Goal: Transaction & Acquisition: Purchase product/service

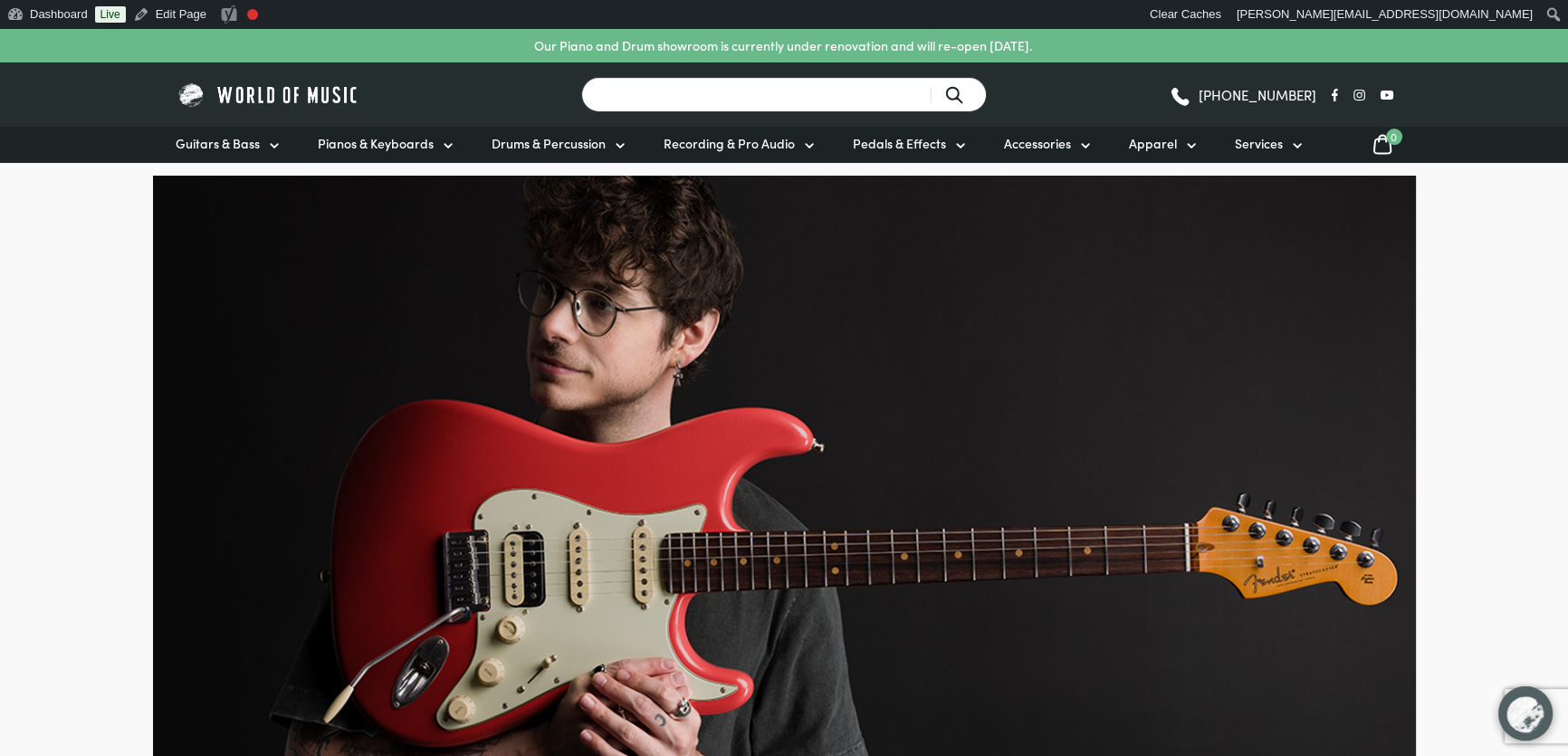
click at [634, 103] on input "Search for a product ..." at bounding box center [784, 95] width 406 height 35
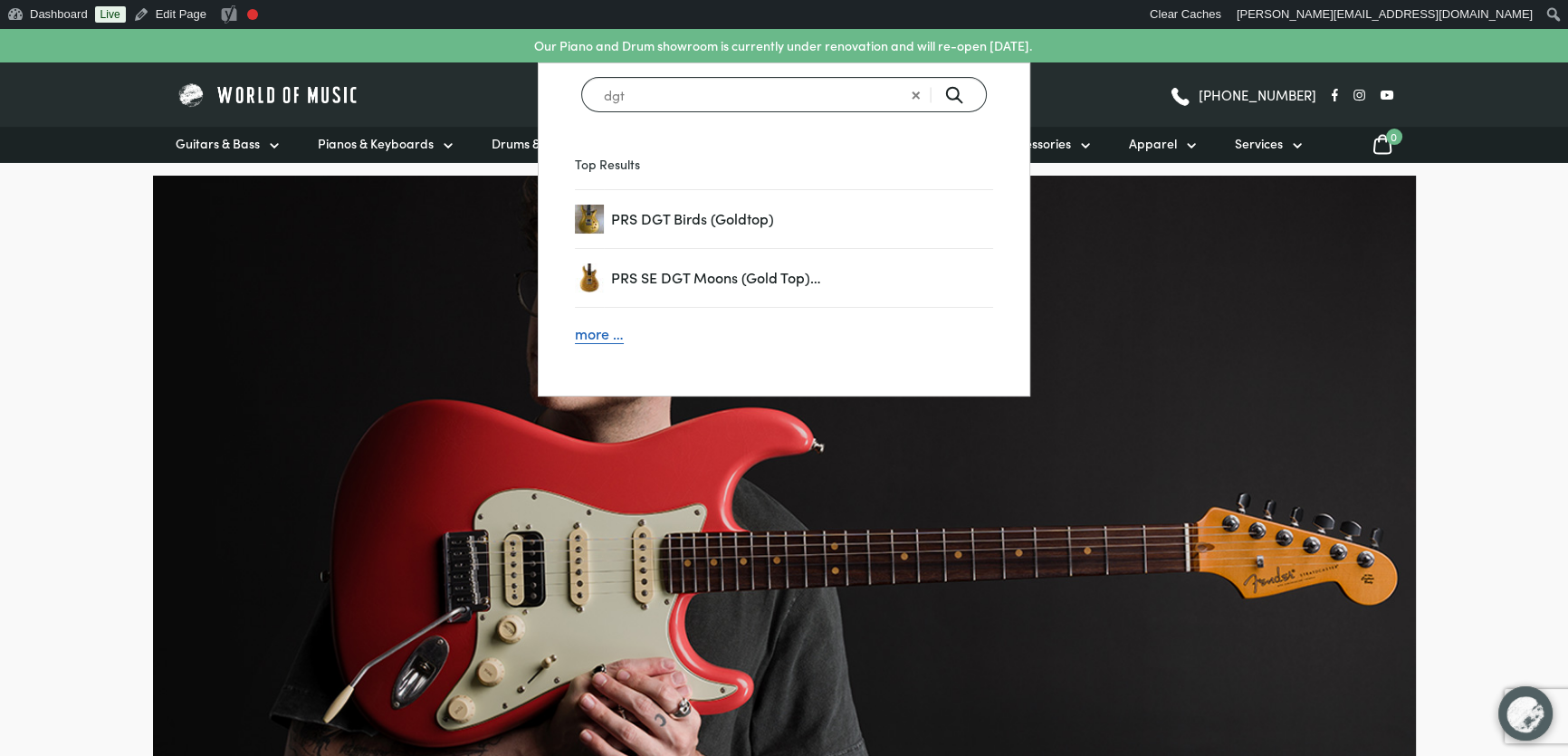
type input "dgt"
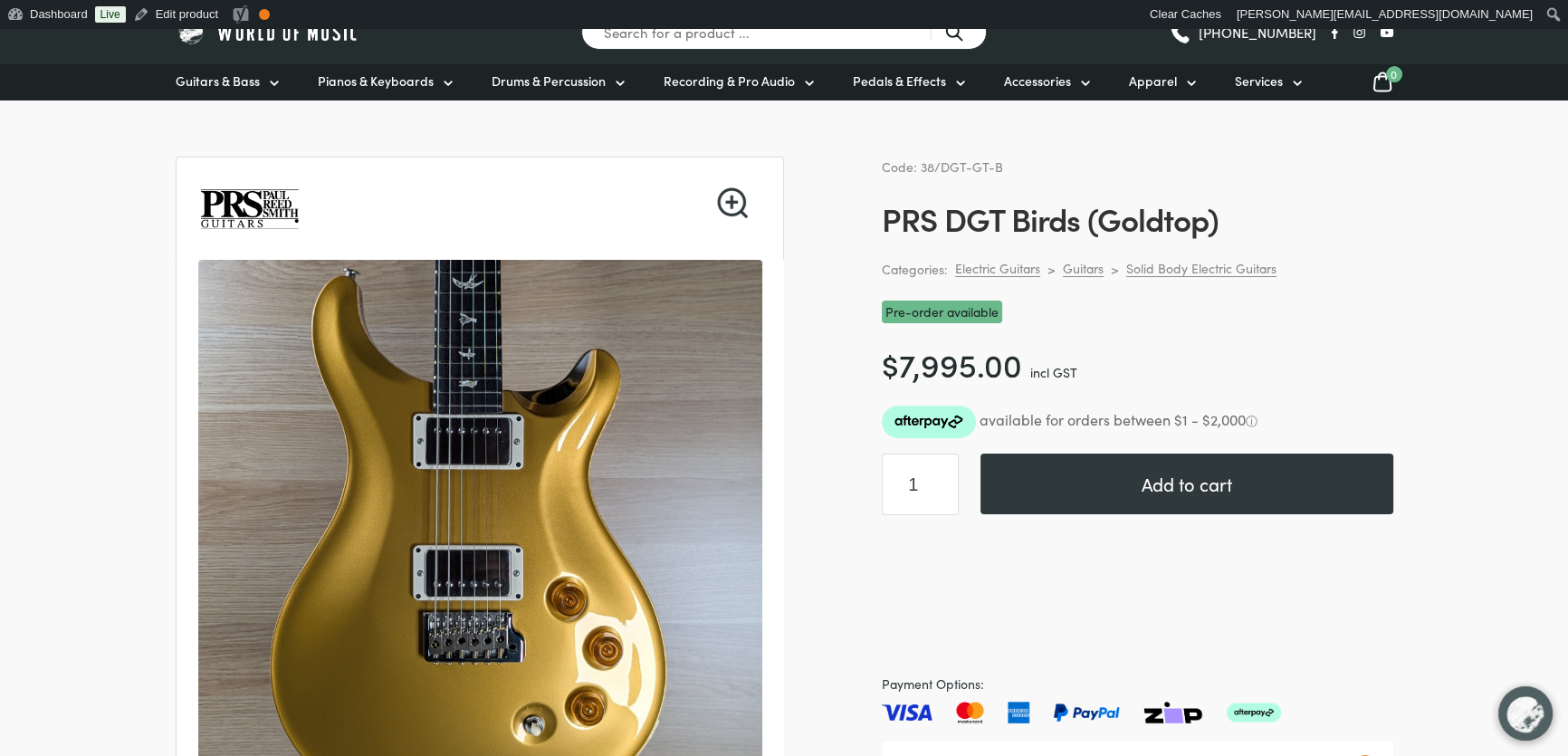
scroll to position [81, 0]
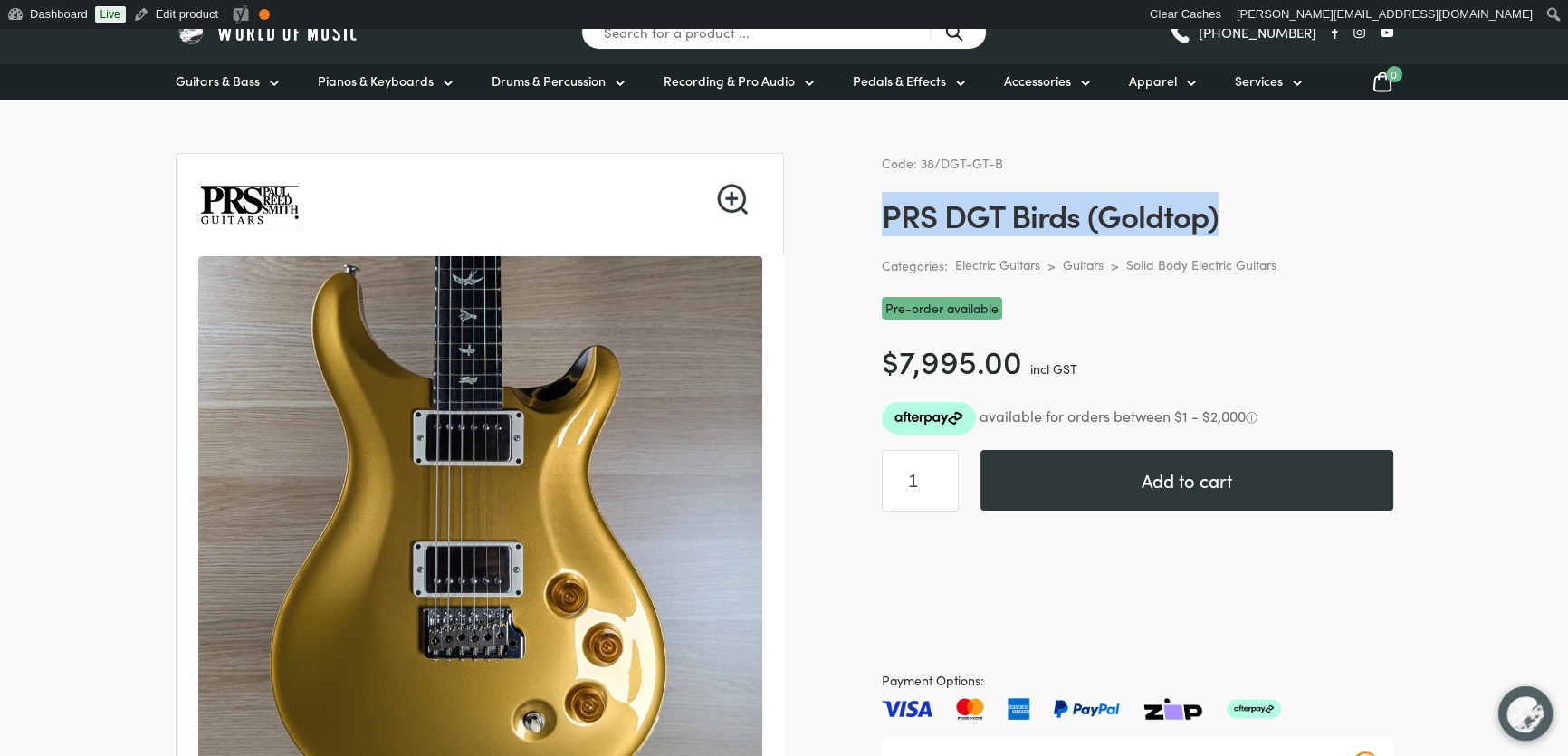
drag, startPoint x: 1234, startPoint y: 219, endPoint x: 887, endPoint y: 215, distance: 347.0
click at [887, 215] on h1 "PRS DGT Birds (Goldtop)" at bounding box center [1137, 215] width 511 height 38
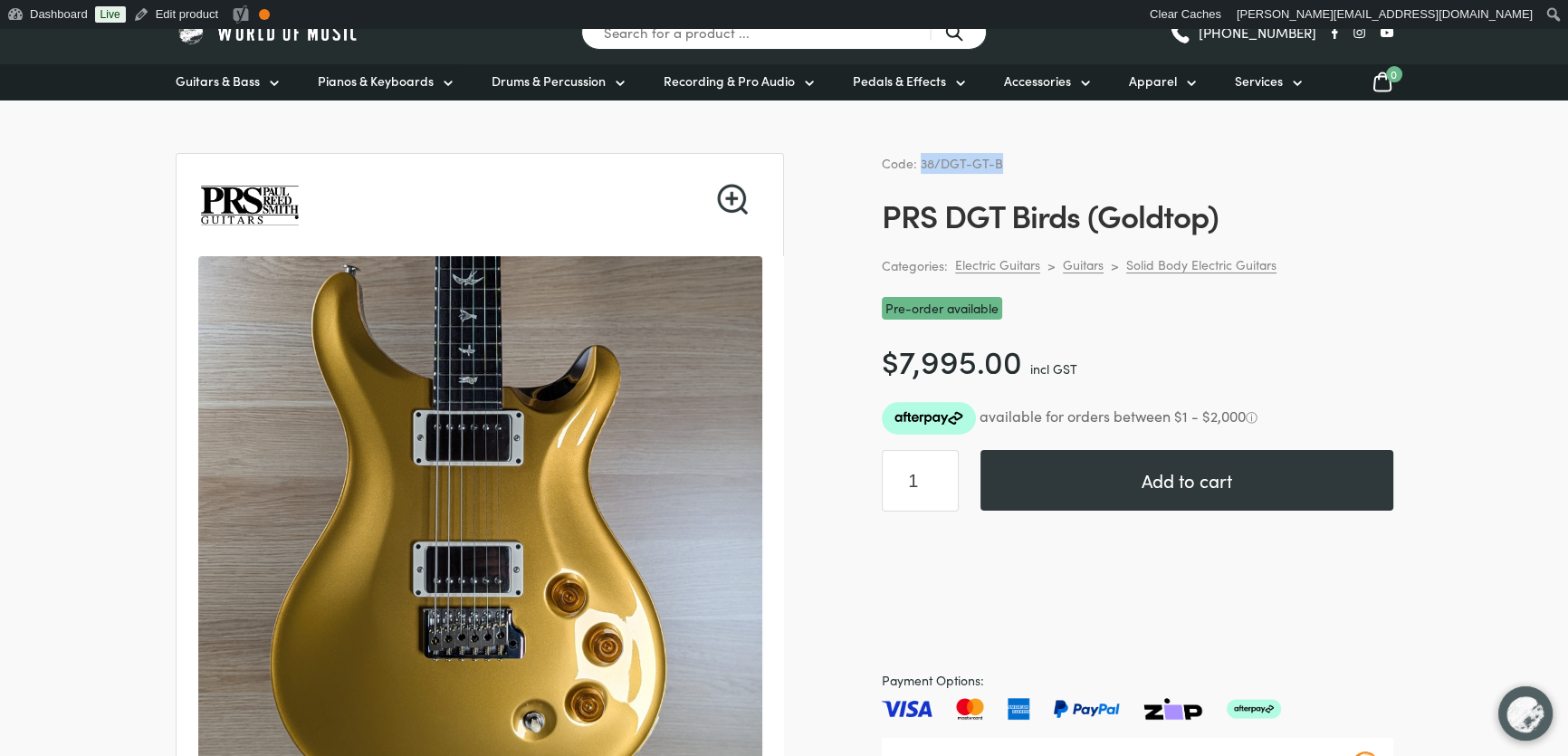
drag, startPoint x: 1009, startPoint y: 158, endPoint x: 921, endPoint y: 164, distance: 88.2
click at [921, 164] on div "Code: 38/DGT-GT-B" at bounding box center [1137, 163] width 511 height 21
copy span "38/DGT-GT-B"
click at [1313, 215] on h1 "PRS DGT Birds (Goldtop)" at bounding box center [1137, 215] width 511 height 38
click at [647, 36] on input "Search for a product ..." at bounding box center [784, 32] width 406 height 35
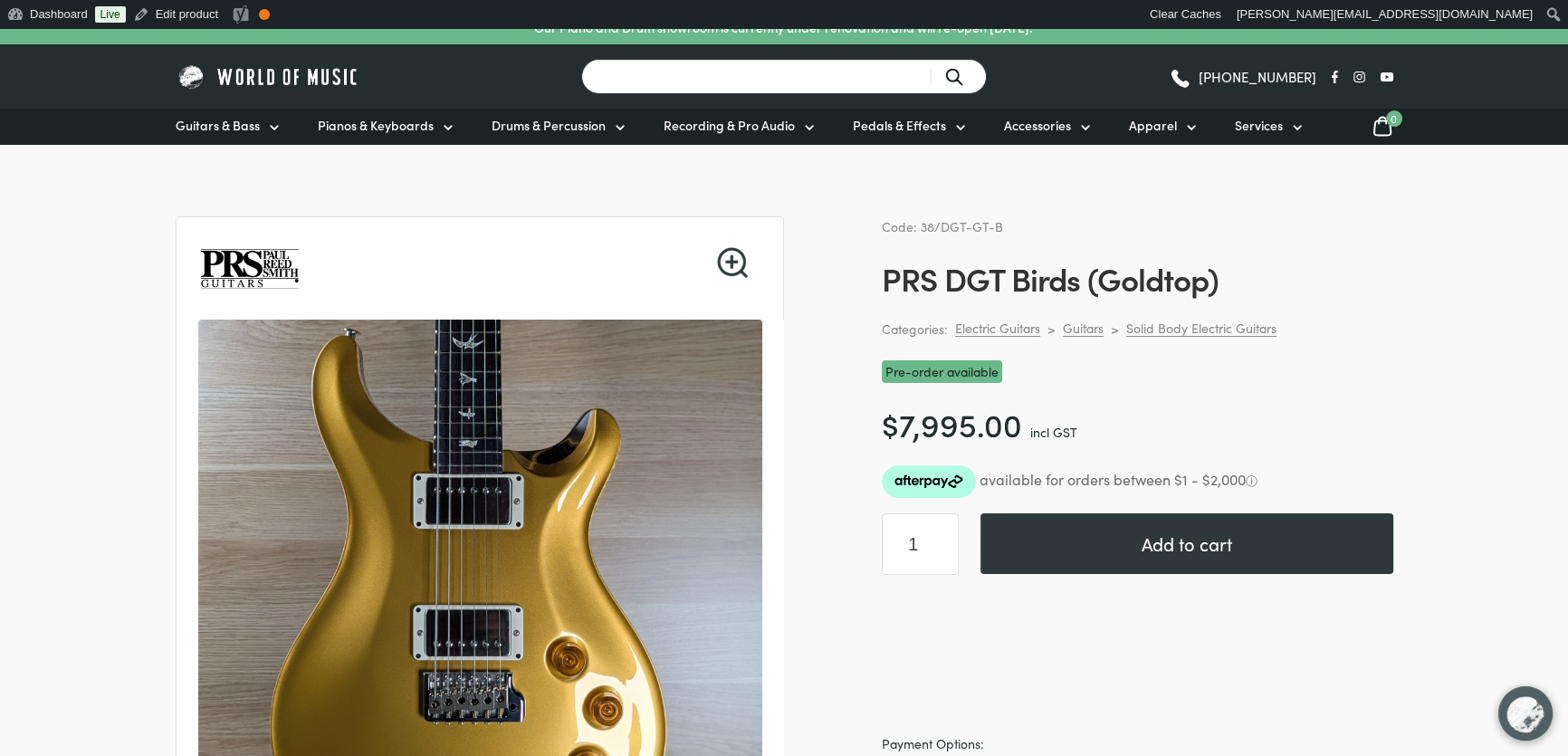
scroll to position [0, 0]
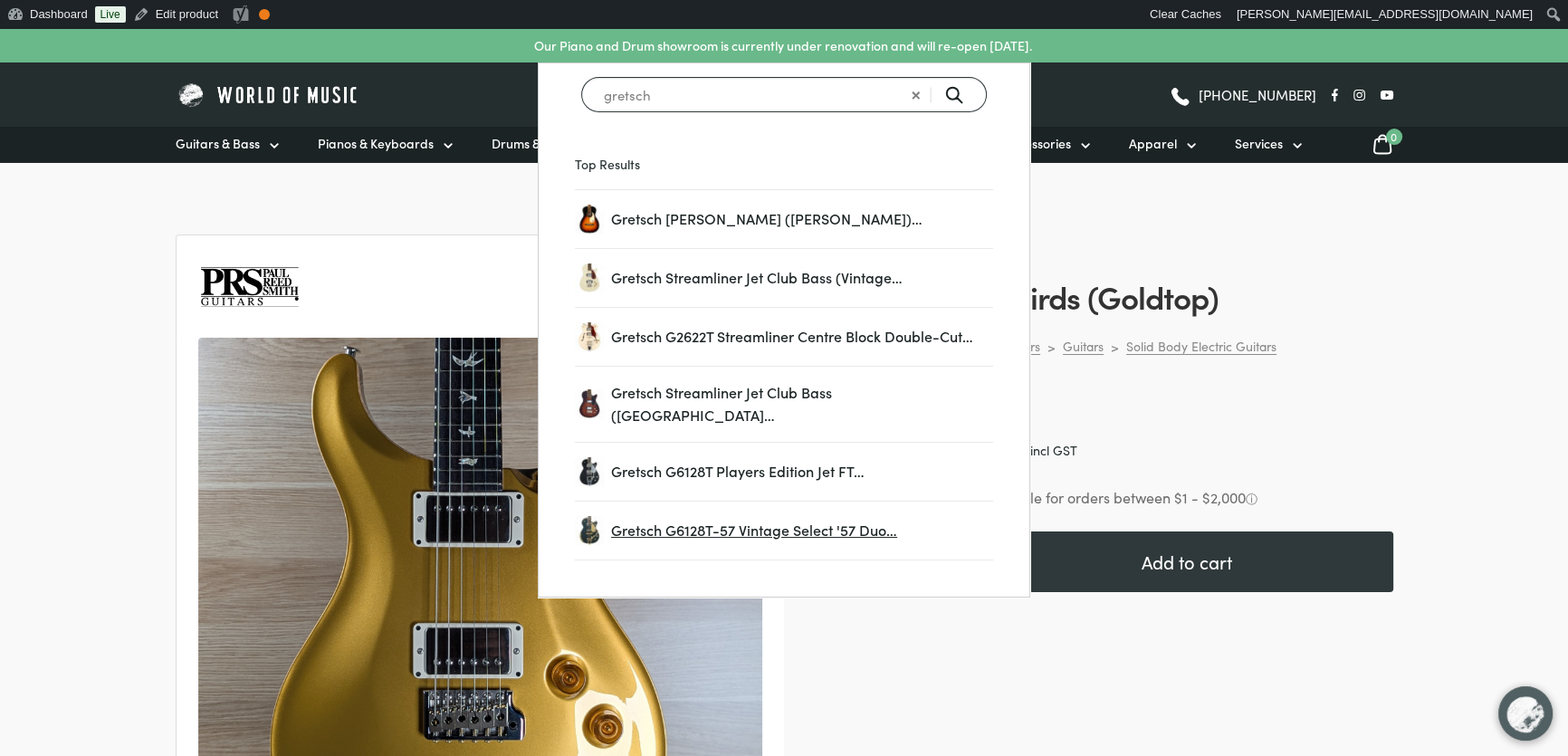
type input "gretsch"
click at [779, 519] on span "Gretsch G6128T-57 Vintage Select '57 Duo…" at bounding box center [803, 530] width 382 height 24
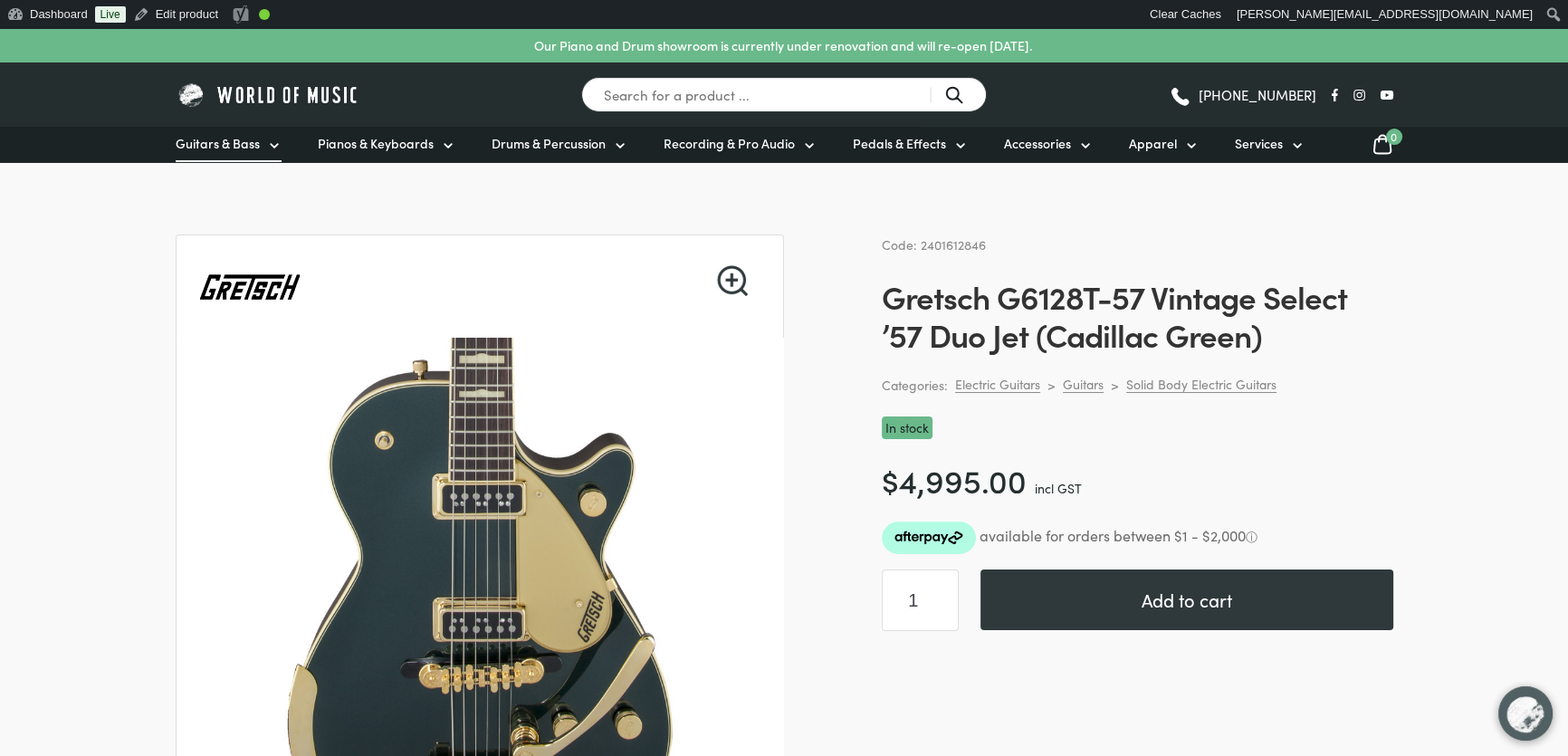
click at [232, 149] on span "Guitars & Bass" at bounding box center [218, 143] width 84 height 19
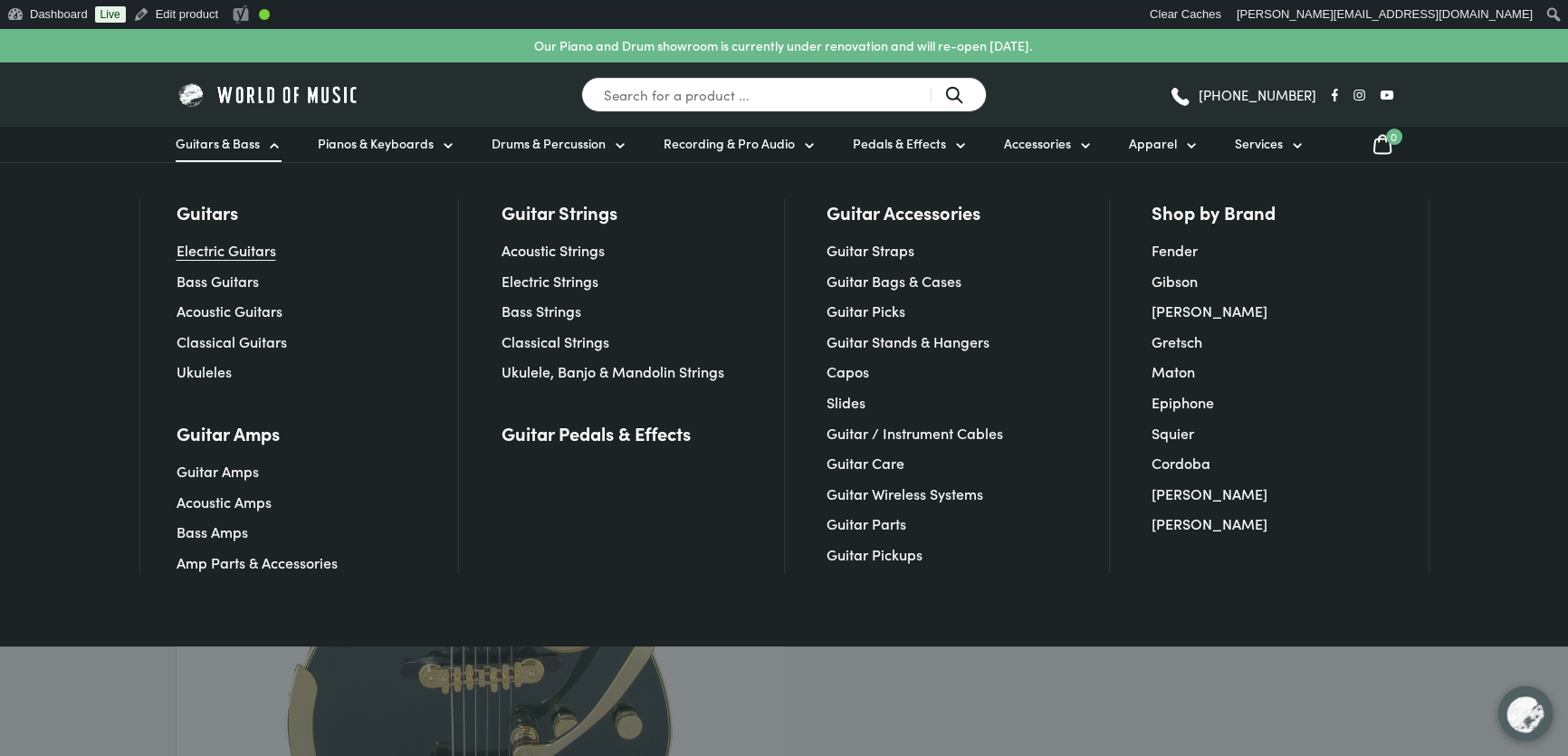
click at [236, 248] on link "Electric Guitars" at bounding box center [226, 249] width 99 height 20
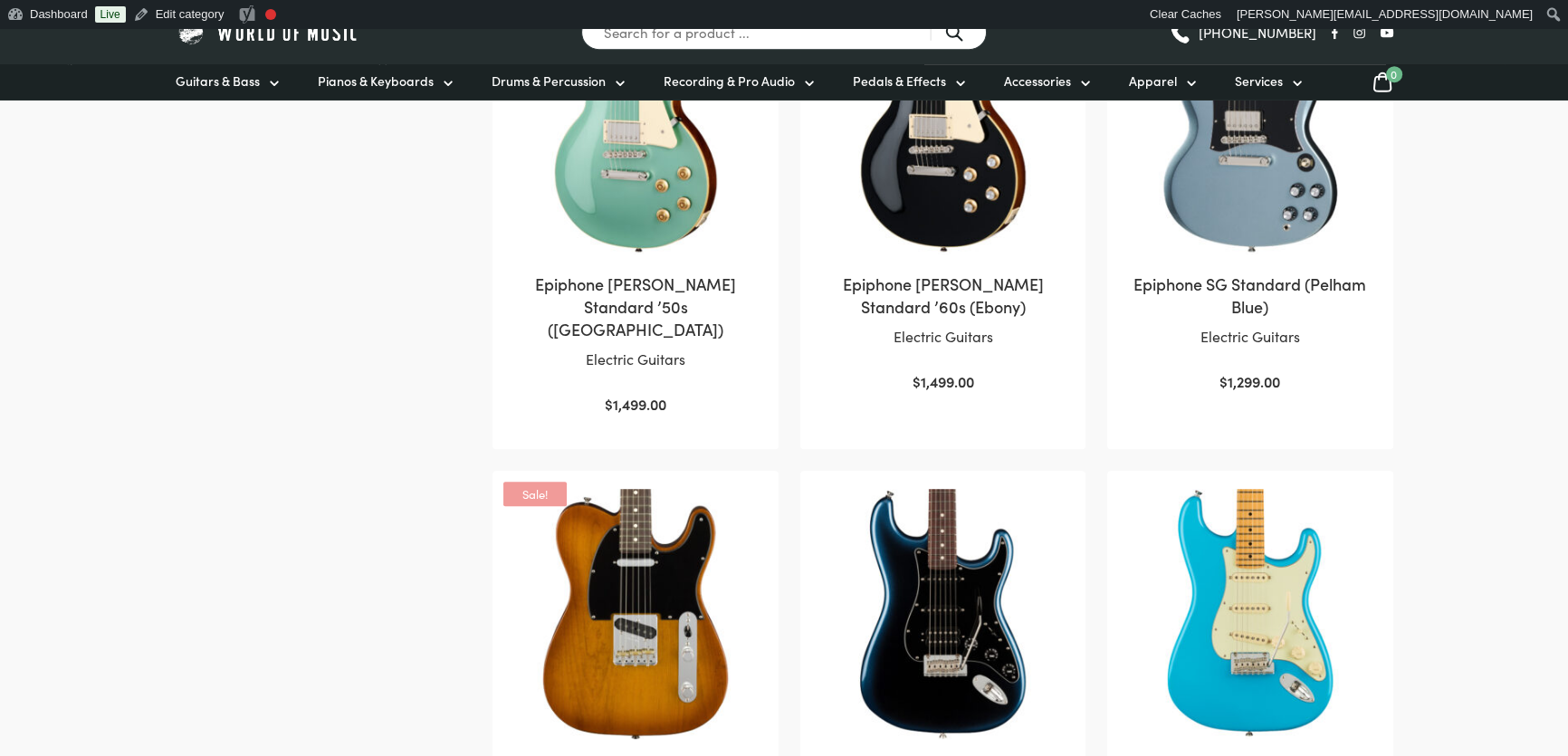
scroll to position [1486, 0]
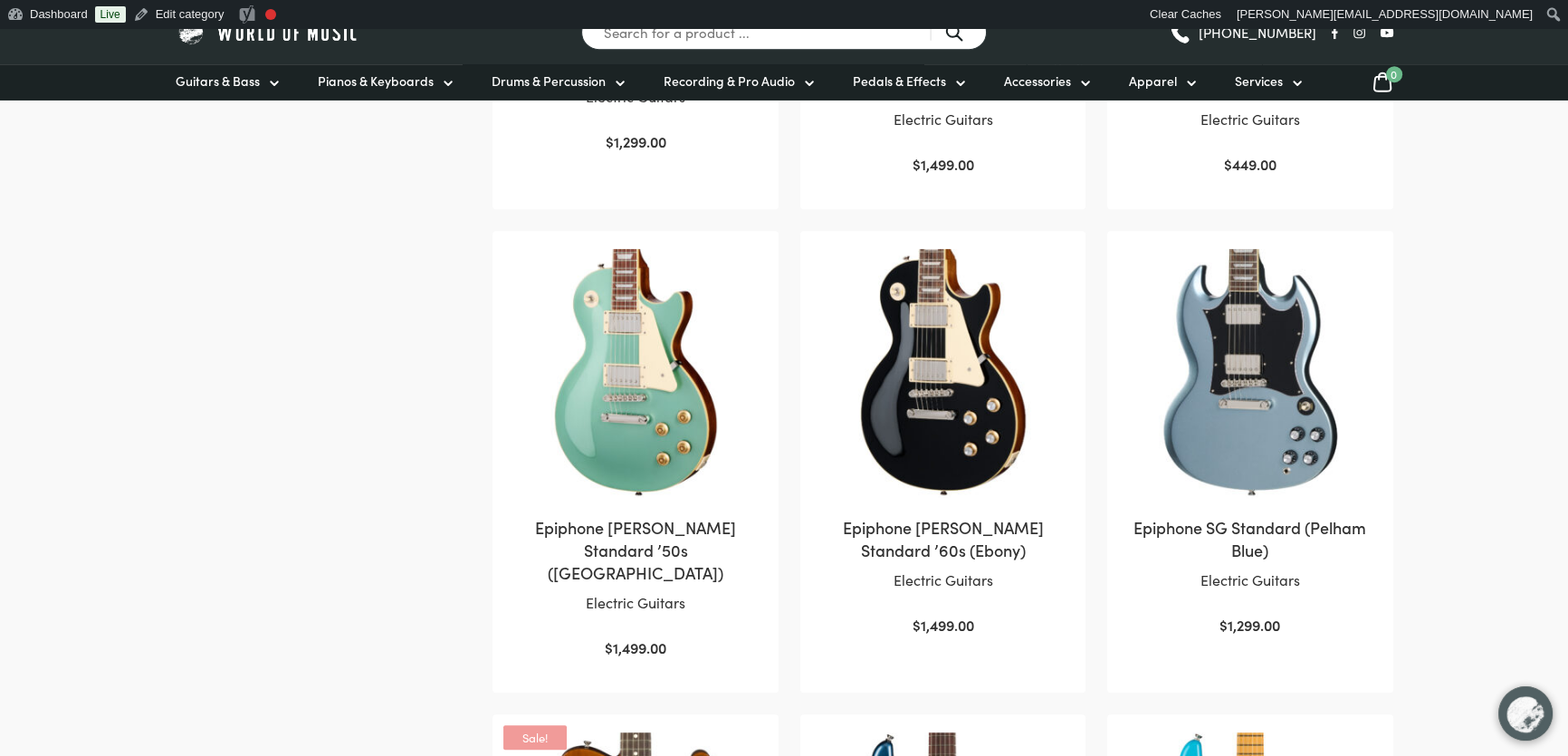
click at [787, 22] on div "Skip to toolbar Dashboard Widgets Background Header Plugins Live Edit category …" at bounding box center [784, 14] width 1568 height 29
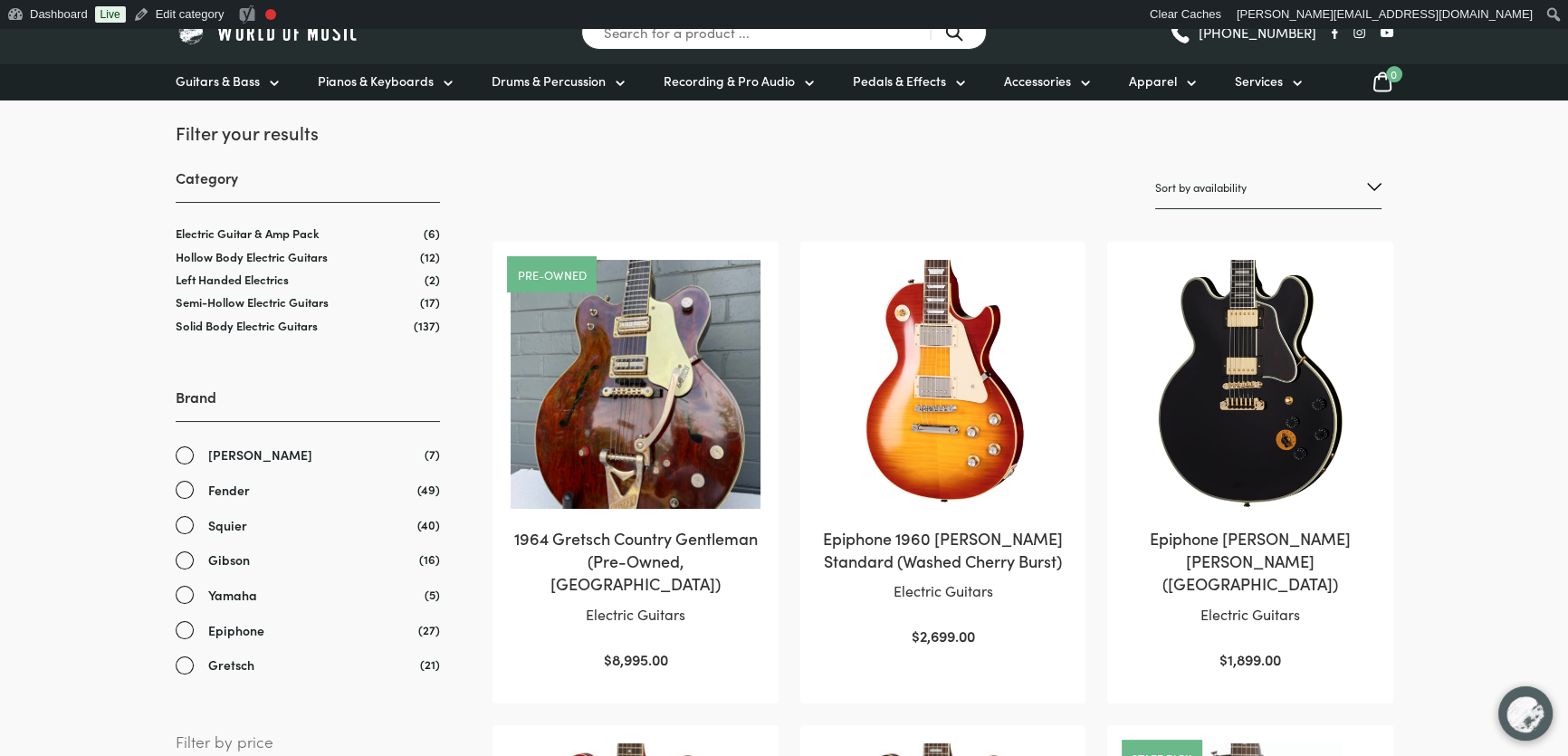
scroll to position [0, 0]
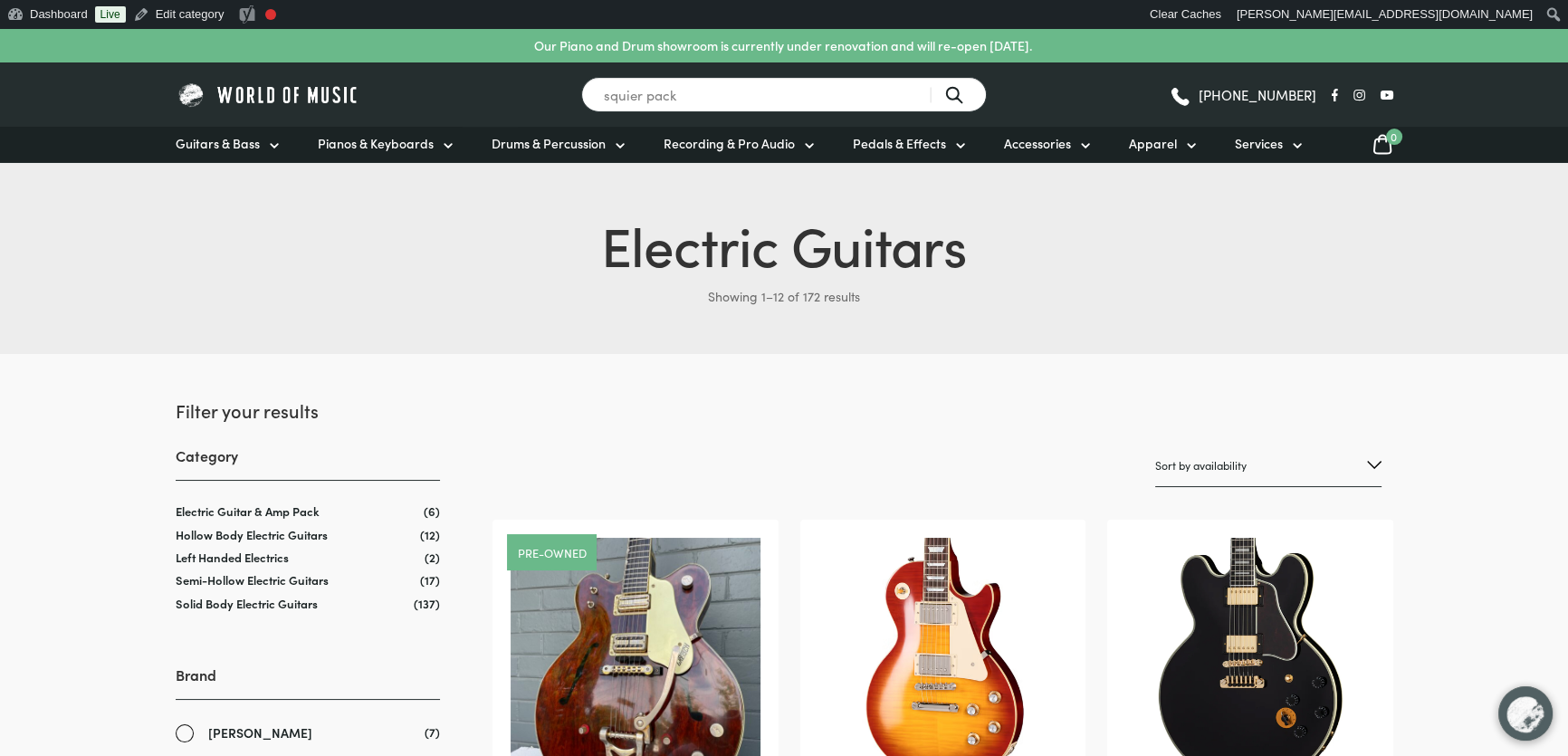
type input "squier pack"
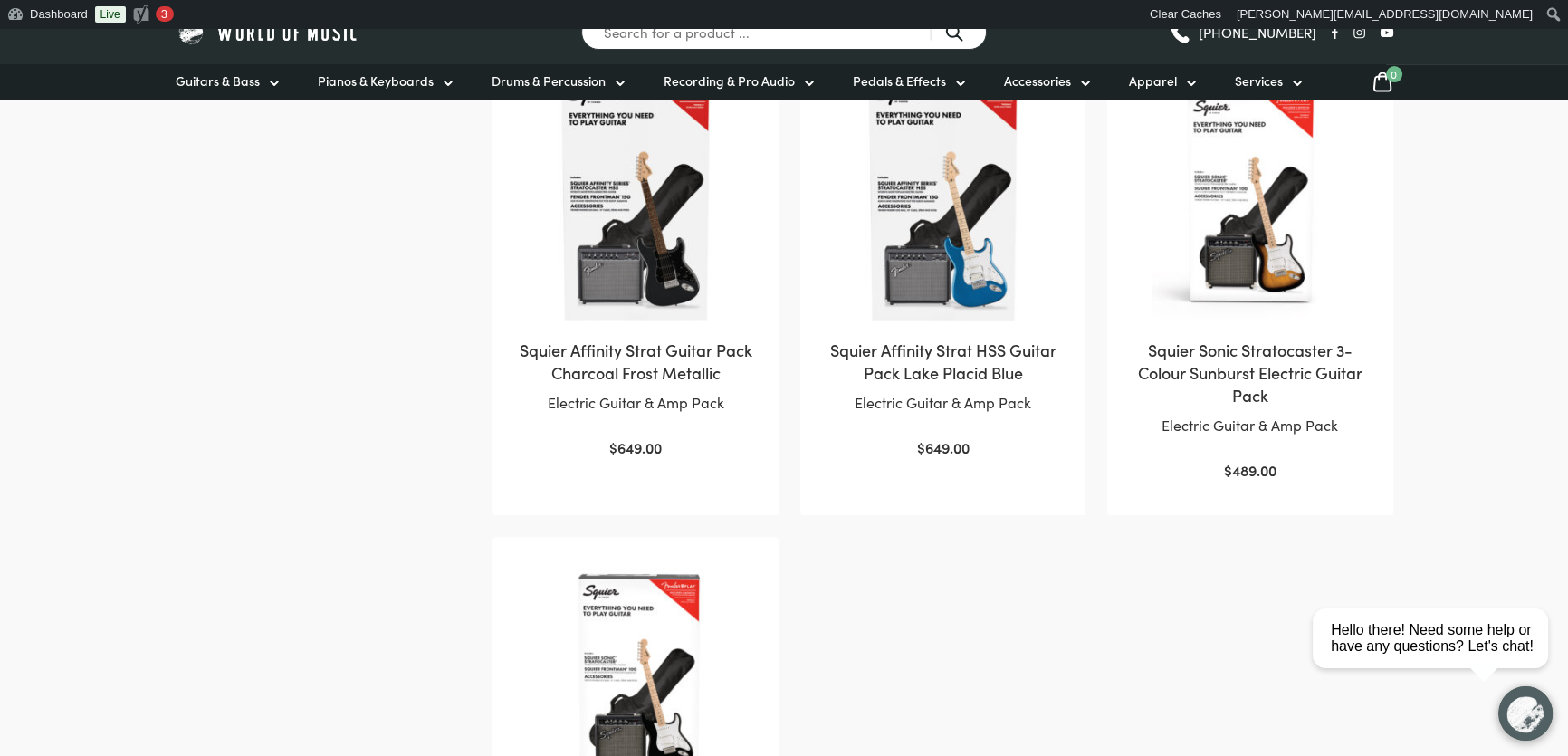
scroll to position [987, 0]
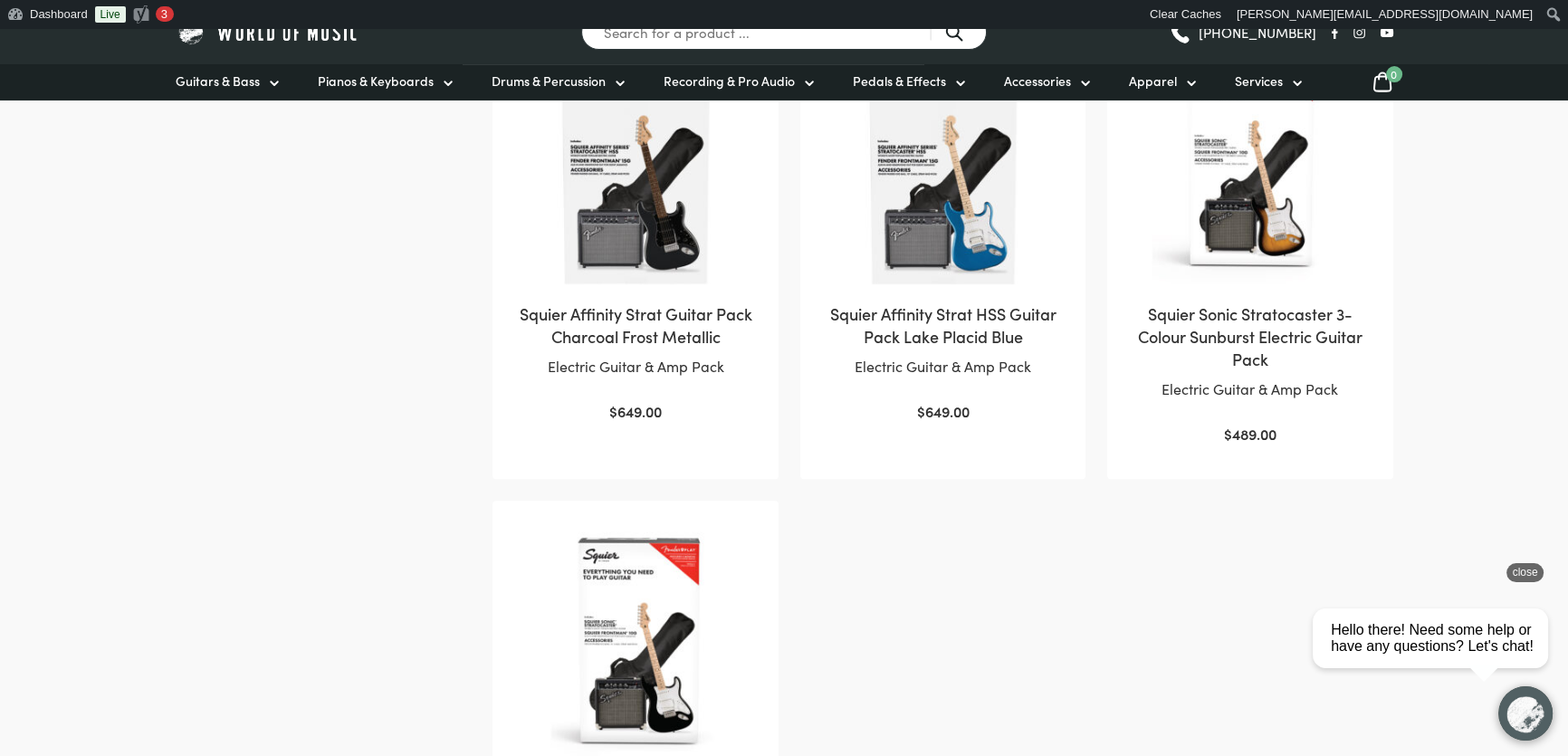
click at [1529, 568] on div "close" at bounding box center [1525, 572] width 37 height 19
click at [1385, 611] on ul "Squier Affinity Series Stratocaster – Mustang Micro Pack Electric Guitar & Amp …" at bounding box center [943, 236] width 900 height 1408
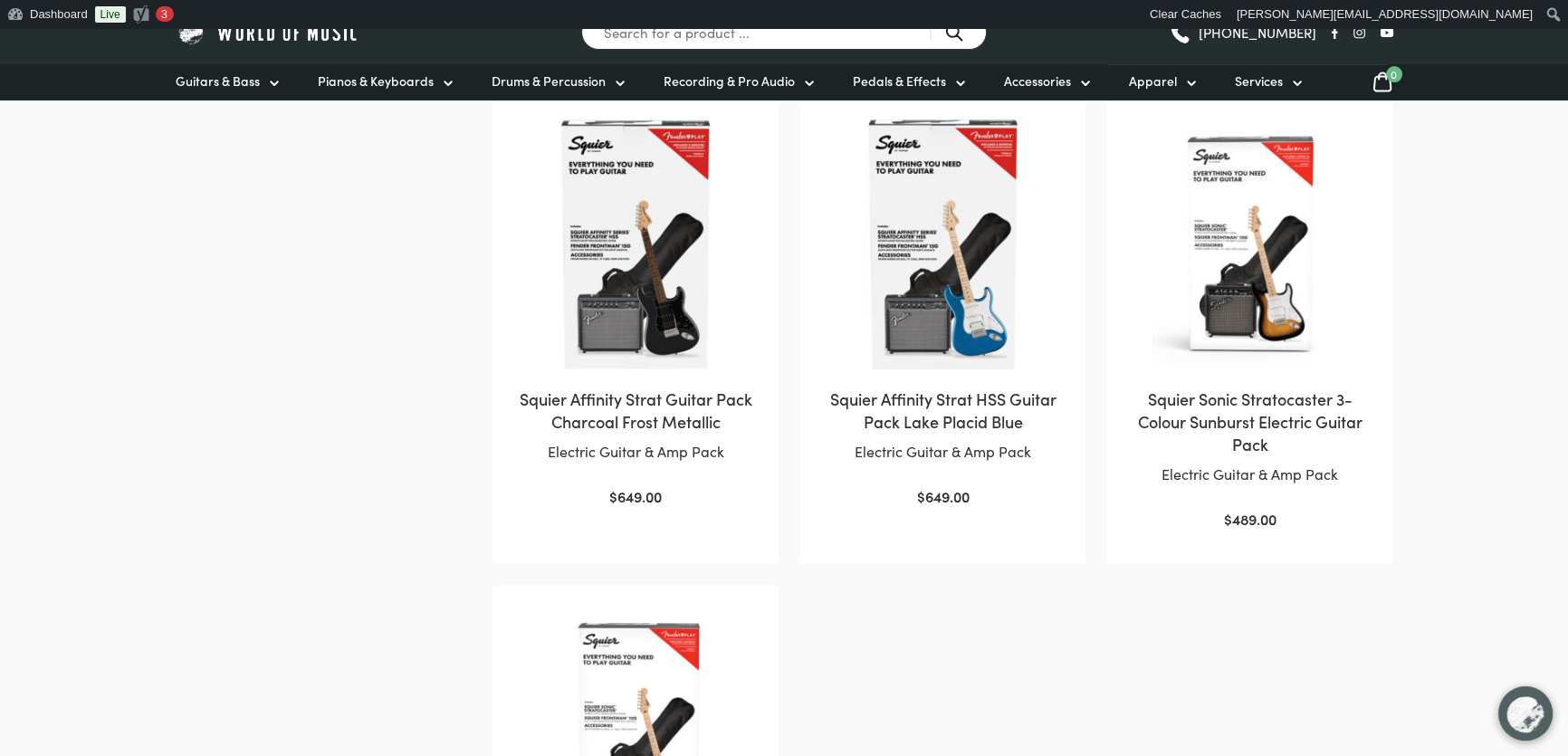
scroll to position [741, 0]
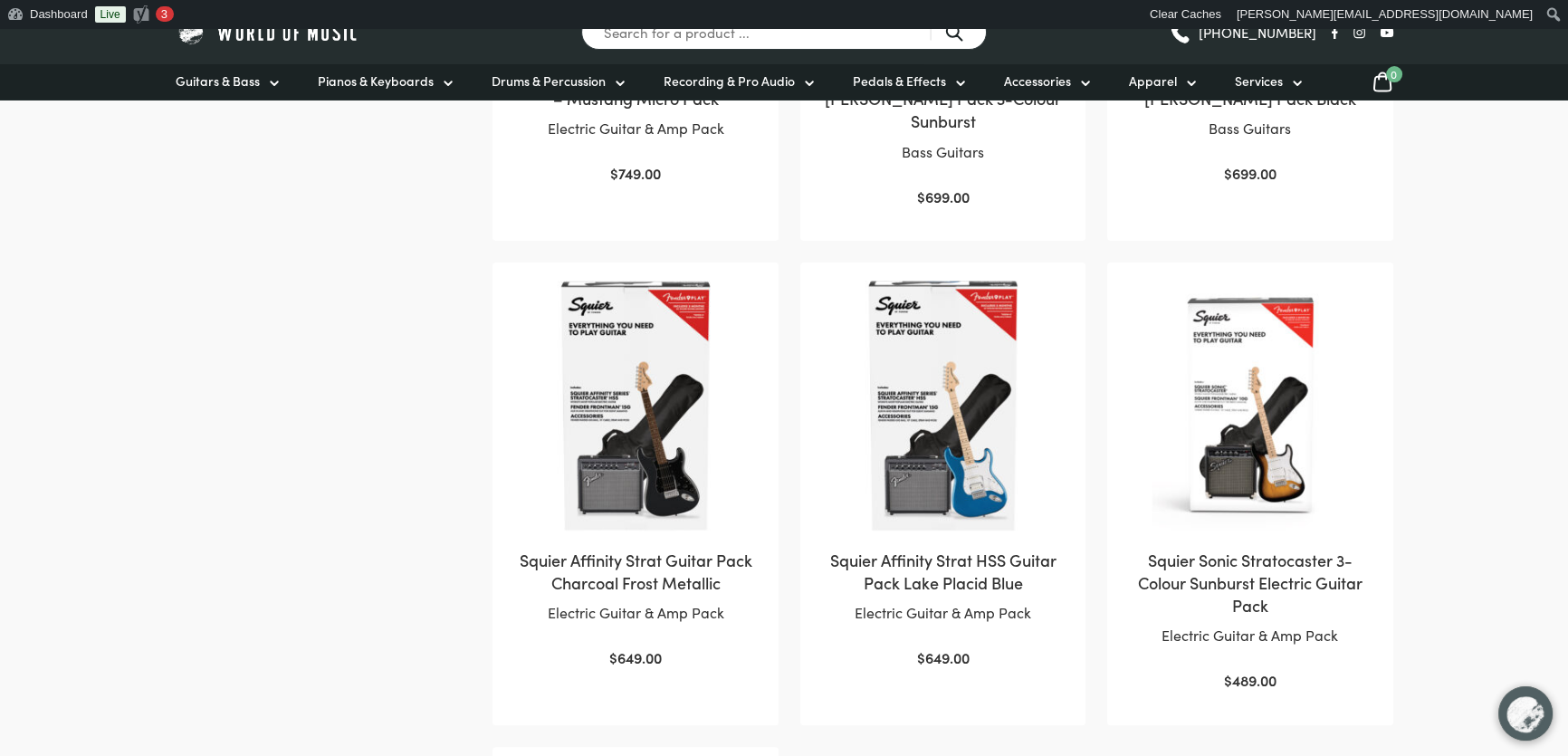
click at [1208, 494] on img at bounding box center [1250, 405] width 249 height 249
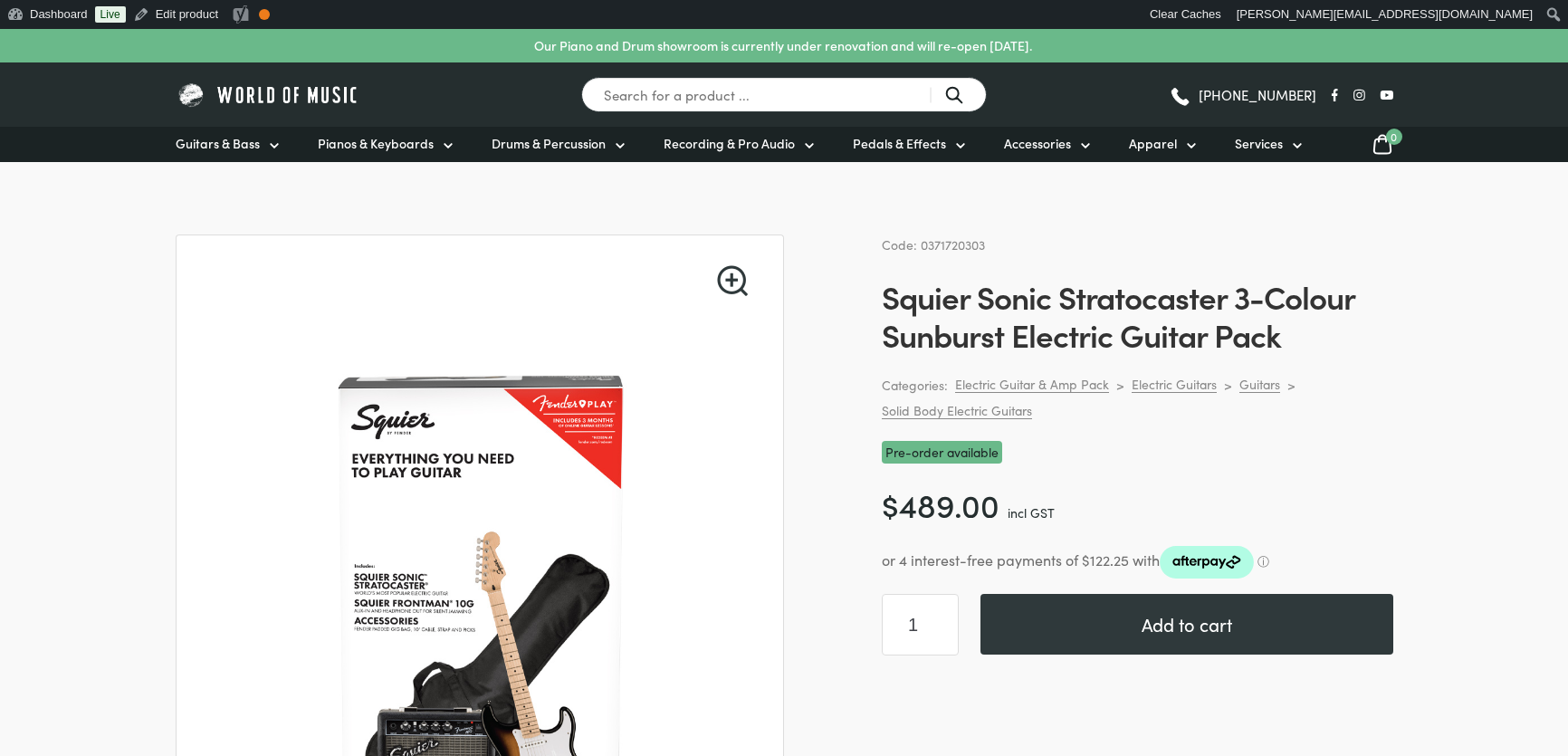
click at [964, 237] on span "Code: 0371720303" at bounding box center [934, 244] width 103 height 18
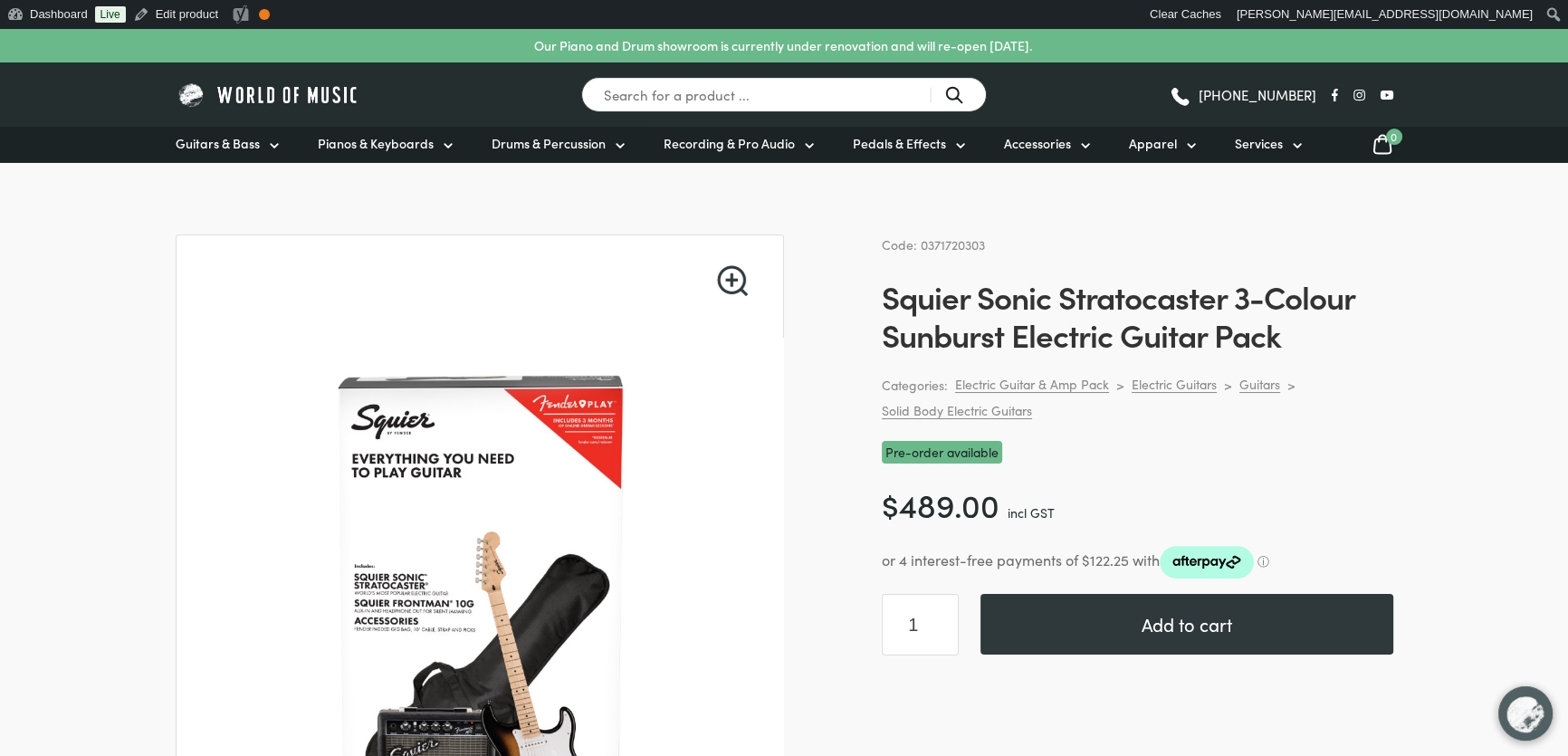
click at [673, 105] on input "Search for a product ..." at bounding box center [784, 95] width 406 height 35
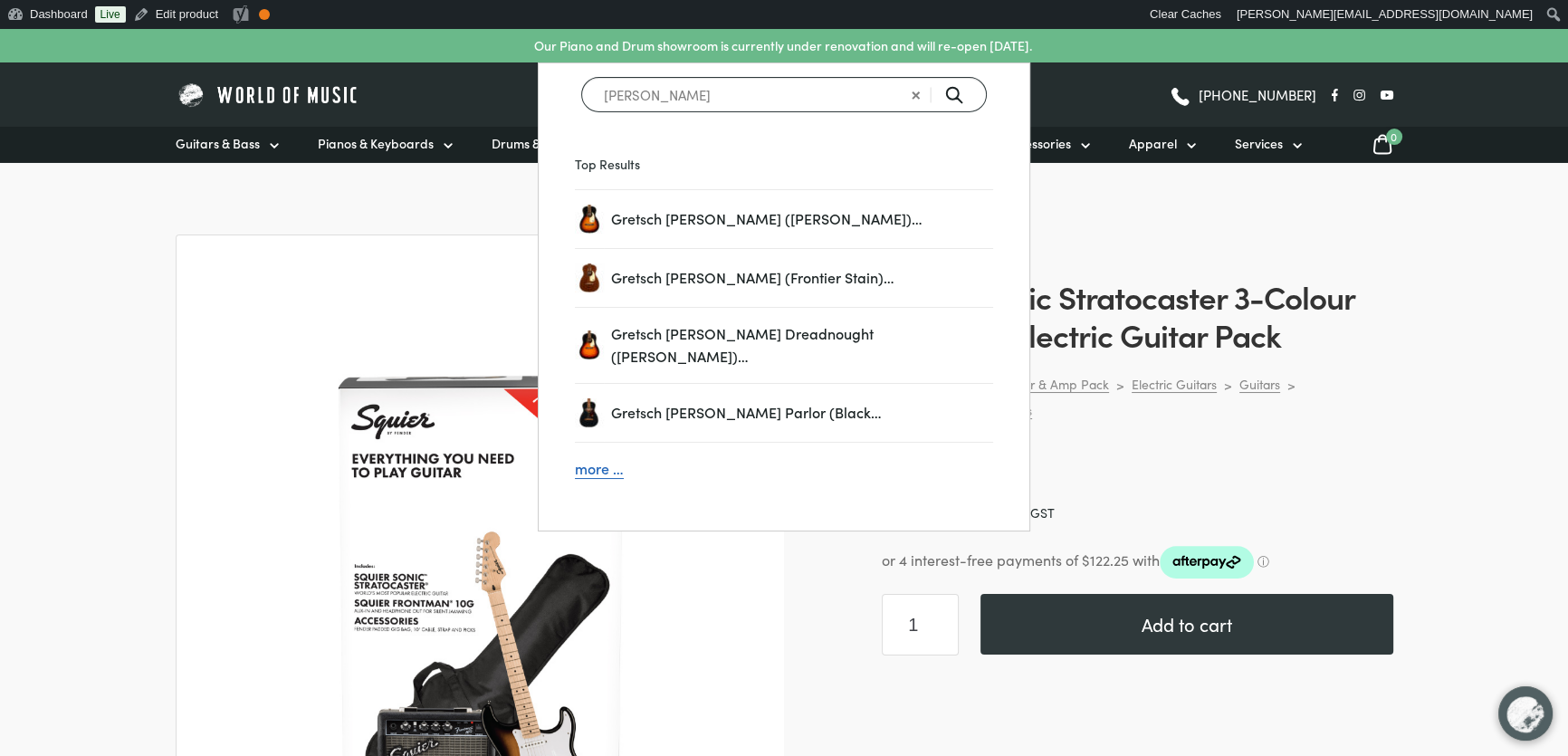
type input "jim dandy"
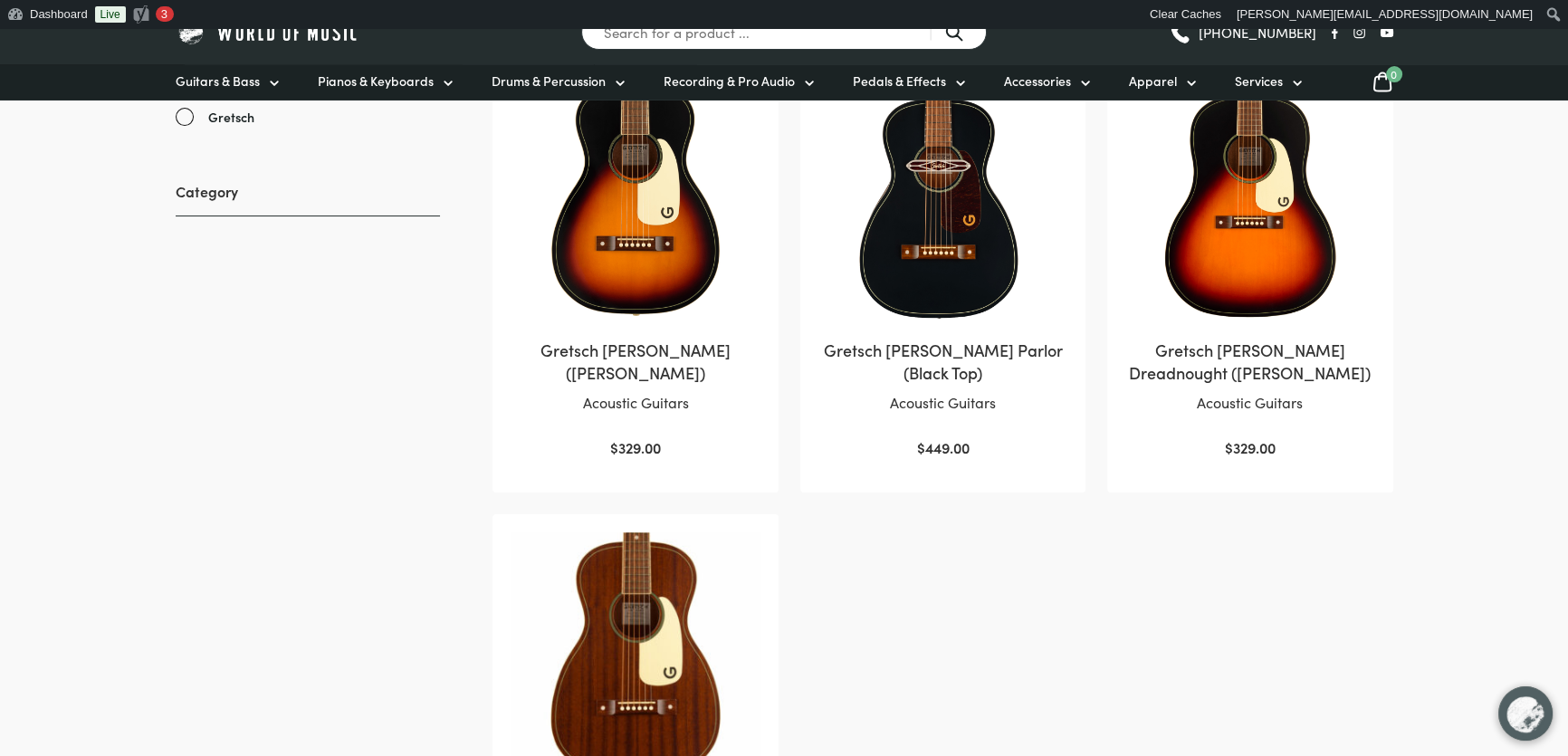
scroll to position [411, 0]
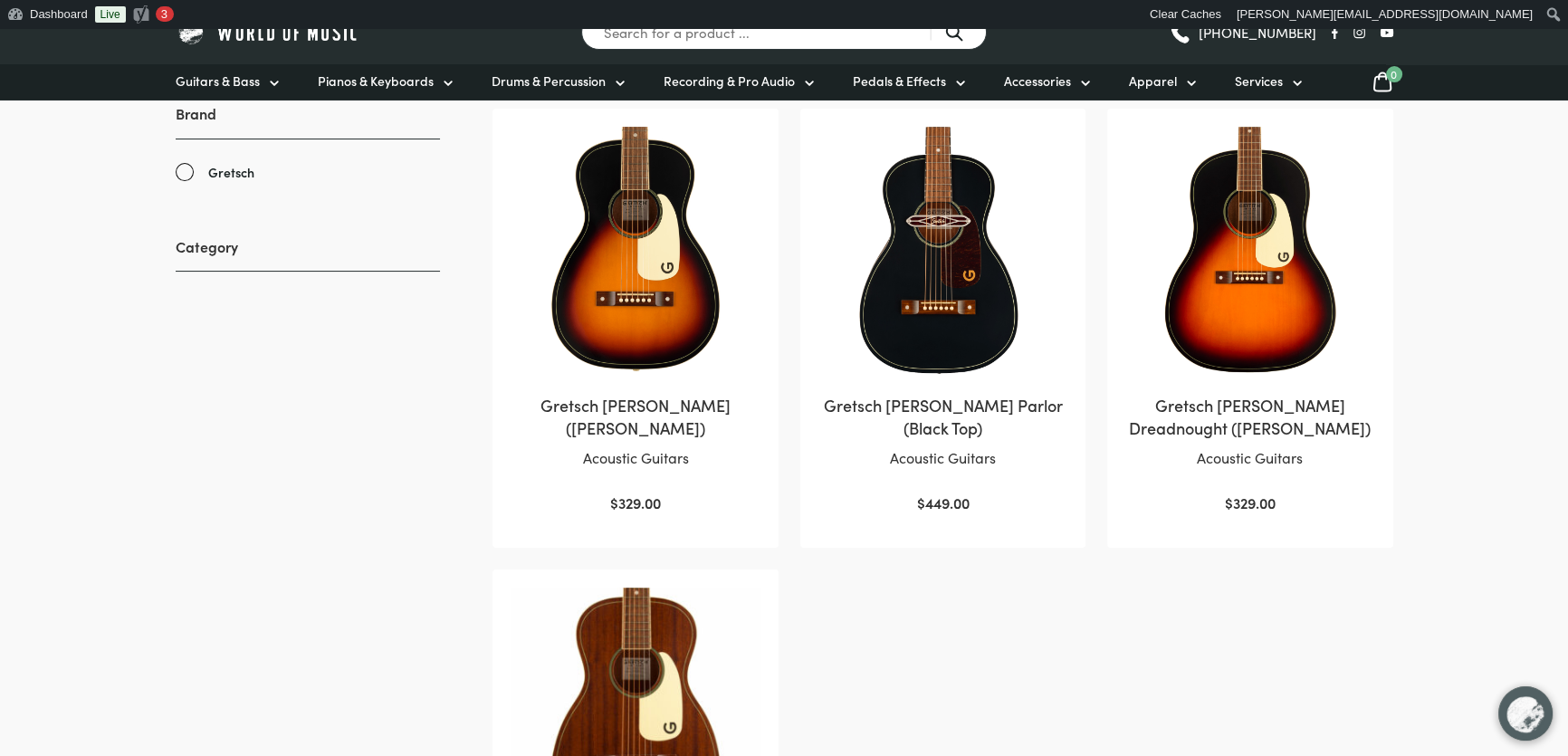
click at [1404, 335] on div "Relevance Sort by popularity Sort by average rating Sort by latest Sort by pric…" at bounding box center [784, 566] width 1290 height 1158
click at [1040, 40] on div "[PHONE_NUMBER]" at bounding box center [1212, 32] width 363 height 27
click at [921, 243] on img at bounding box center [943, 251] width 249 height 249
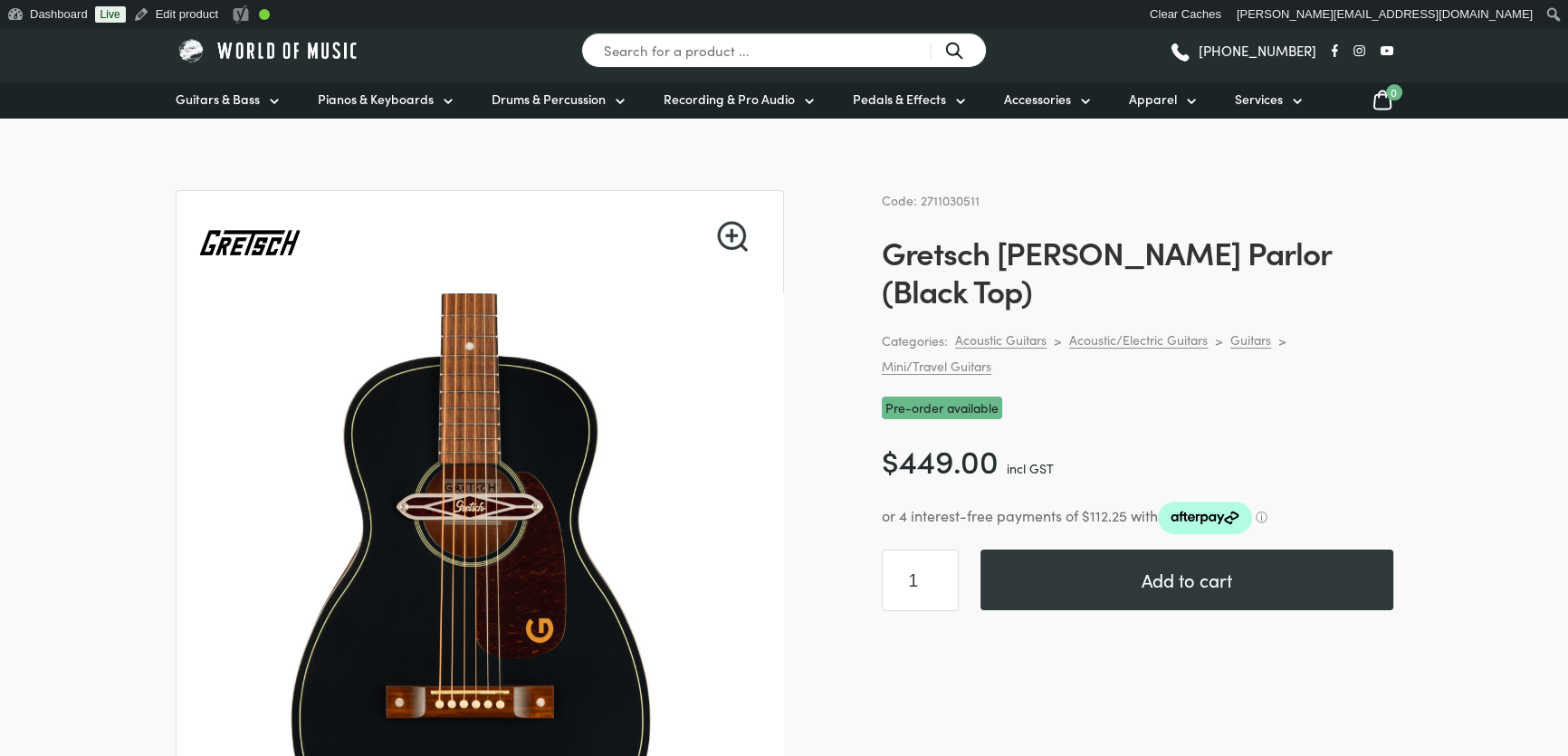
scroll to position [164, 0]
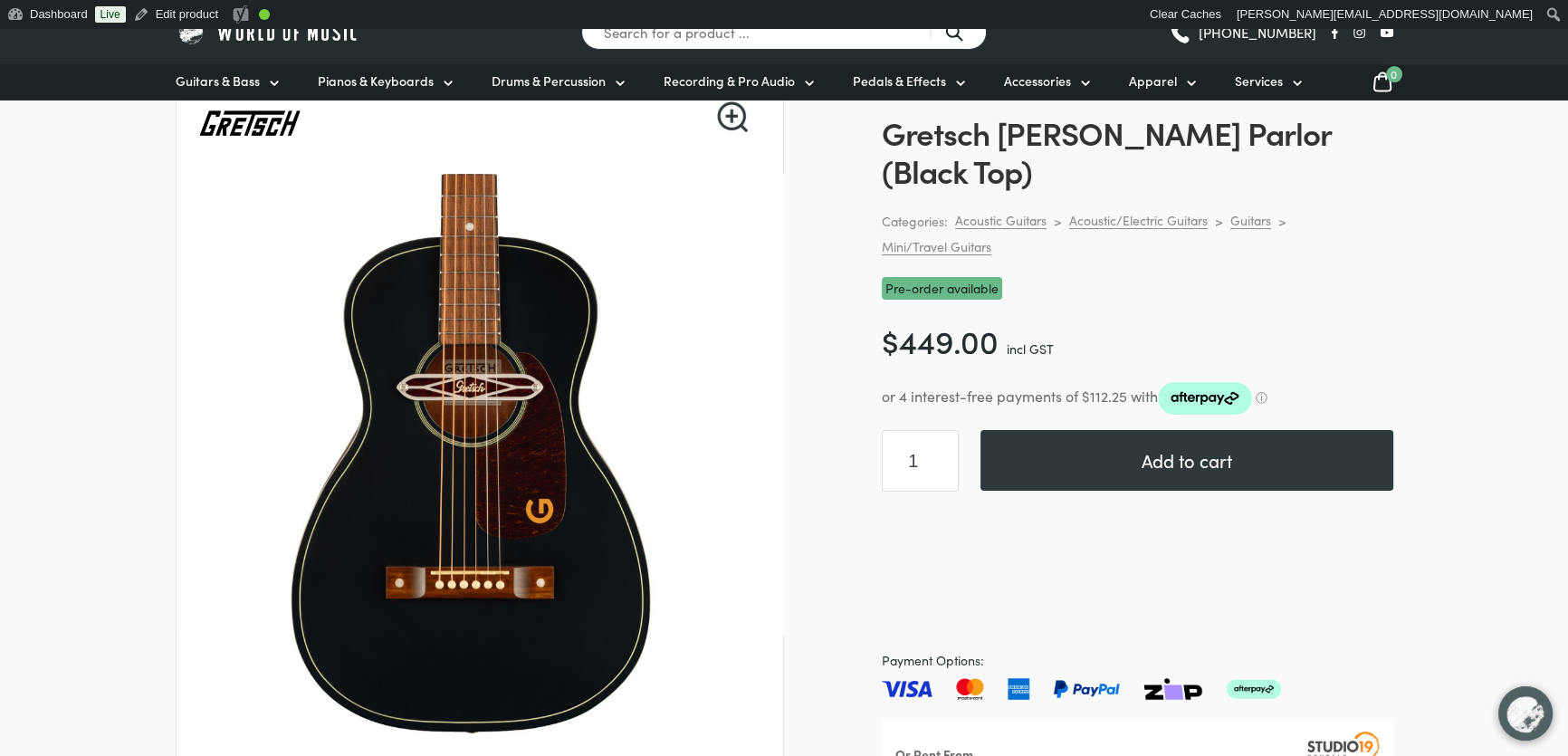
click at [1353, 299] on div "Code: 2711030511 Gretsch Jim Dandy Deltoluxe Parlor (Black Top) Categories: Aco…" at bounding box center [1137, 476] width 511 height 811
click at [299, 48] on div "Search for a product ... (03) 9557 8600" at bounding box center [784, 32] width 1218 height 64
click at [300, 39] on img at bounding box center [268, 32] width 185 height 28
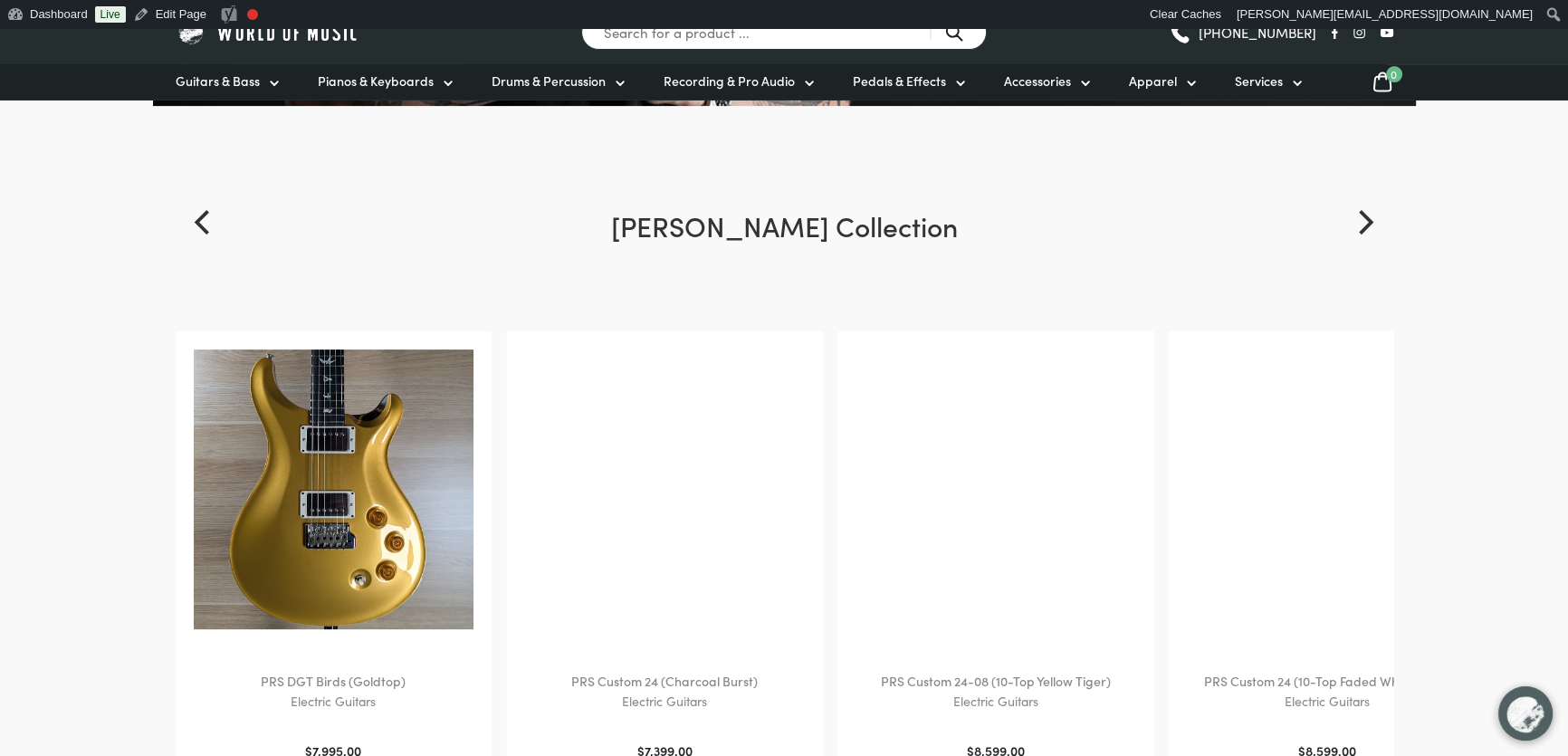
scroll to position [741, 0]
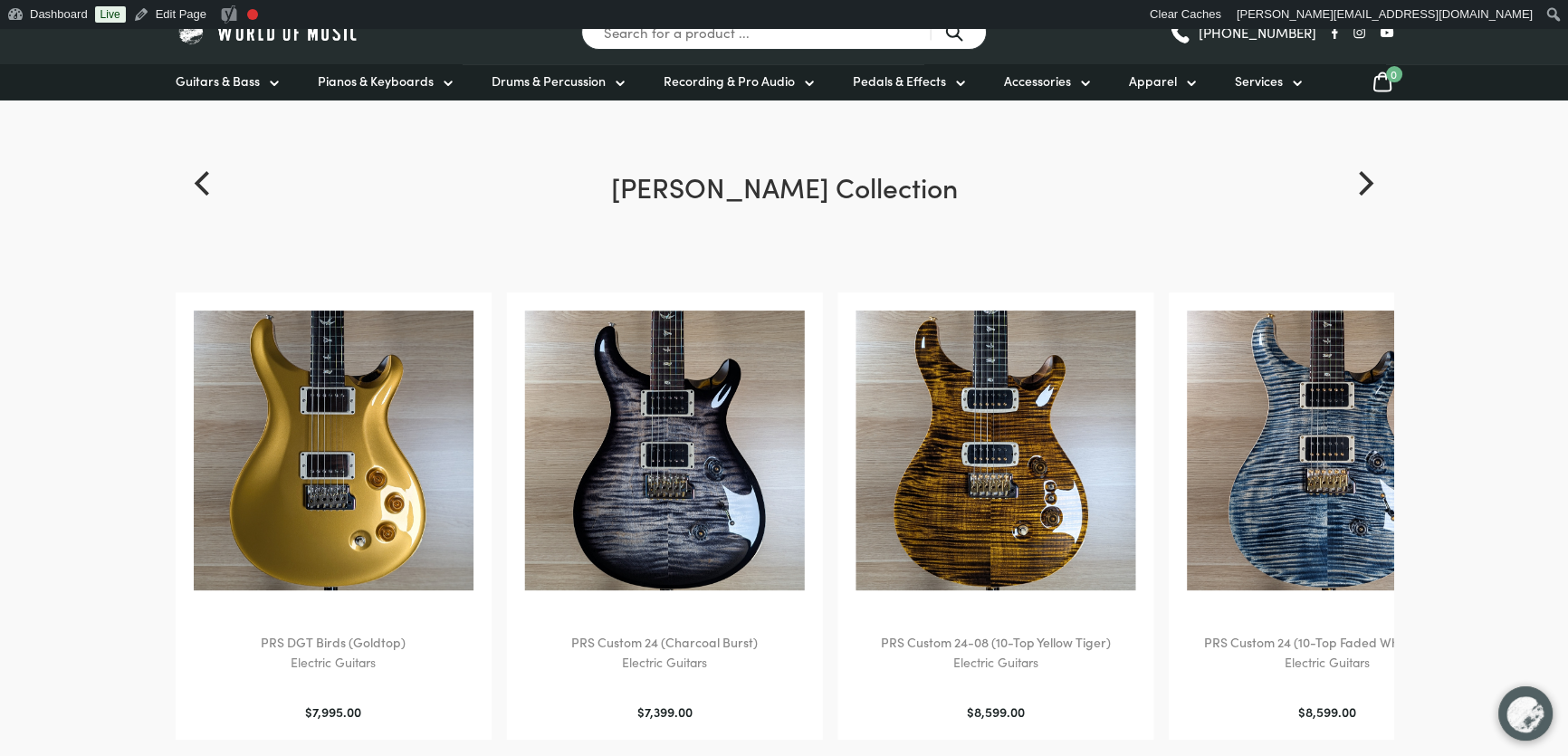
click at [1535, 253] on div "[PERSON_NAME] Collection PRS DGT Birds (Goldtop) Electric Guitars $ 7,995.00 PR…" at bounding box center [784, 564] width 1568 height 794
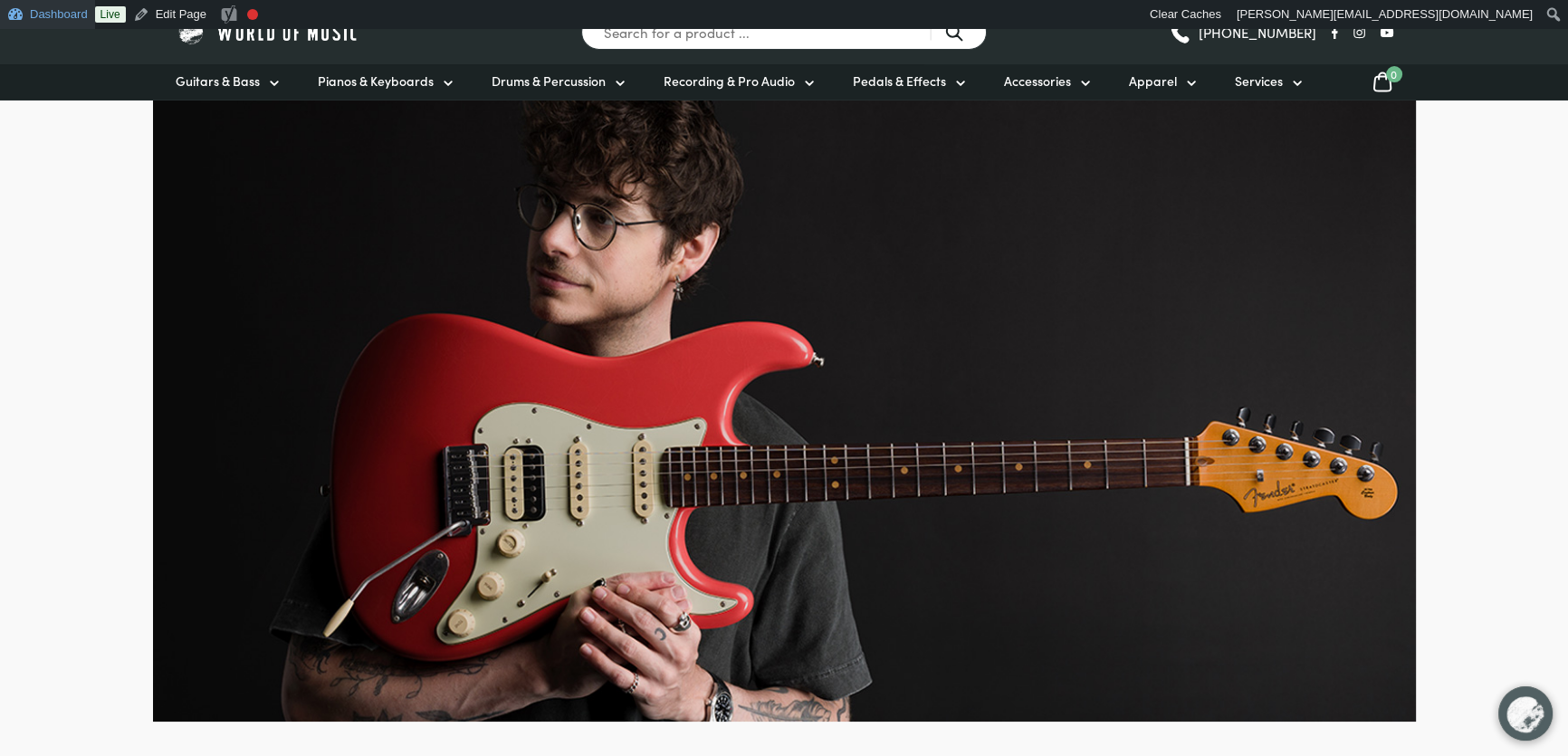
scroll to position [0, 0]
